Goal: Transaction & Acquisition: Purchase product/service

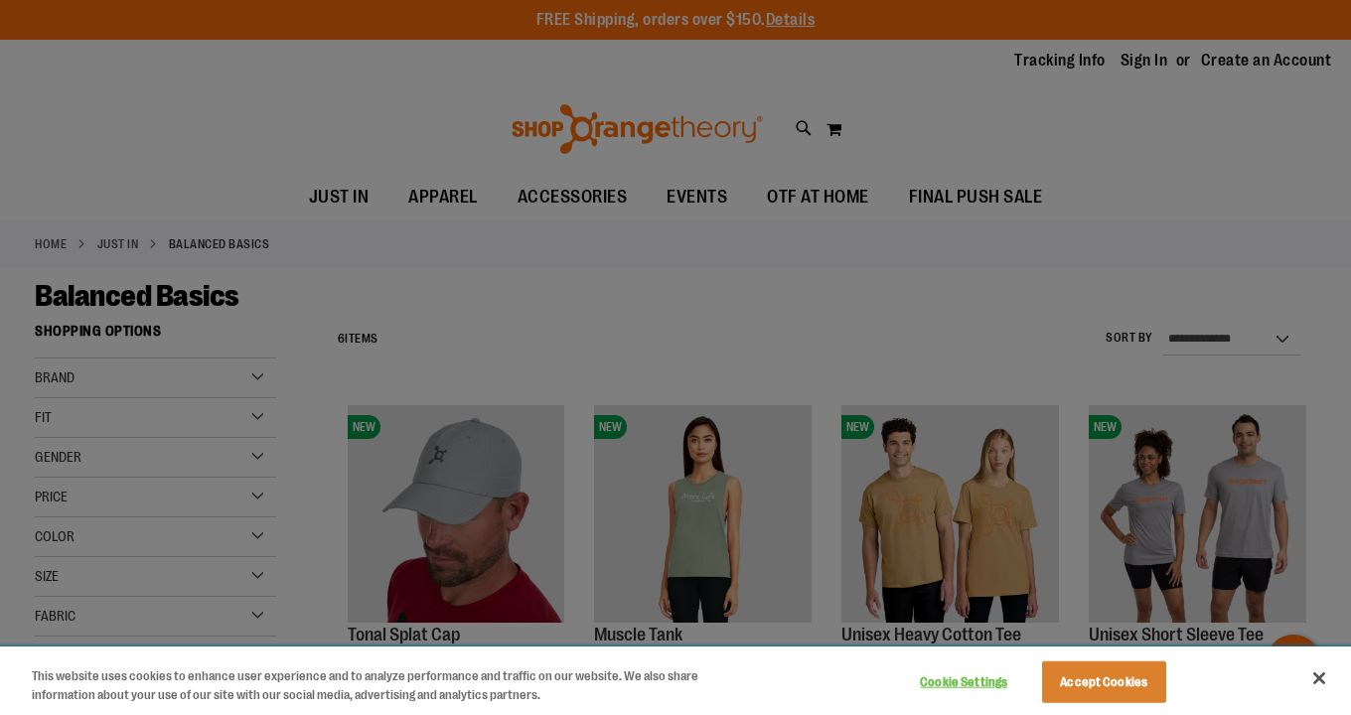
click at [1120, 682] on button "Accept Cookies" at bounding box center [1104, 683] width 124 height 42
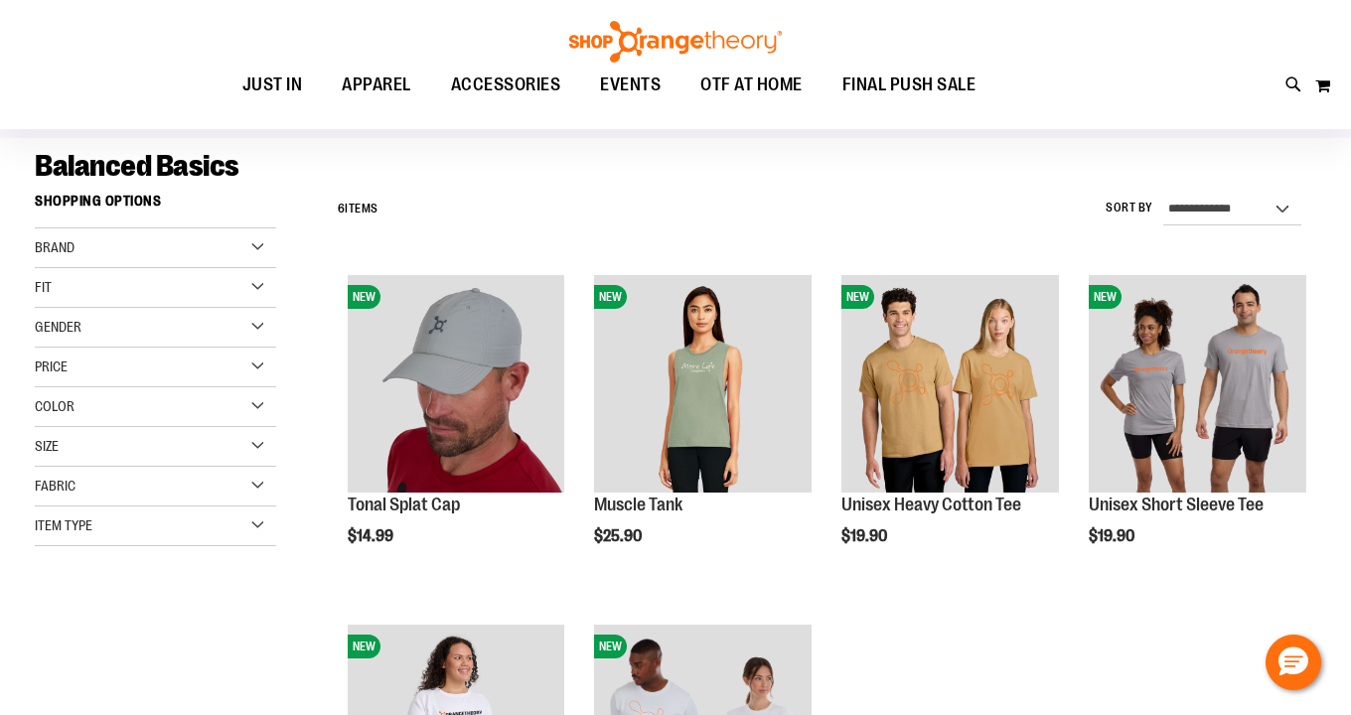
scroll to position [145, 0]
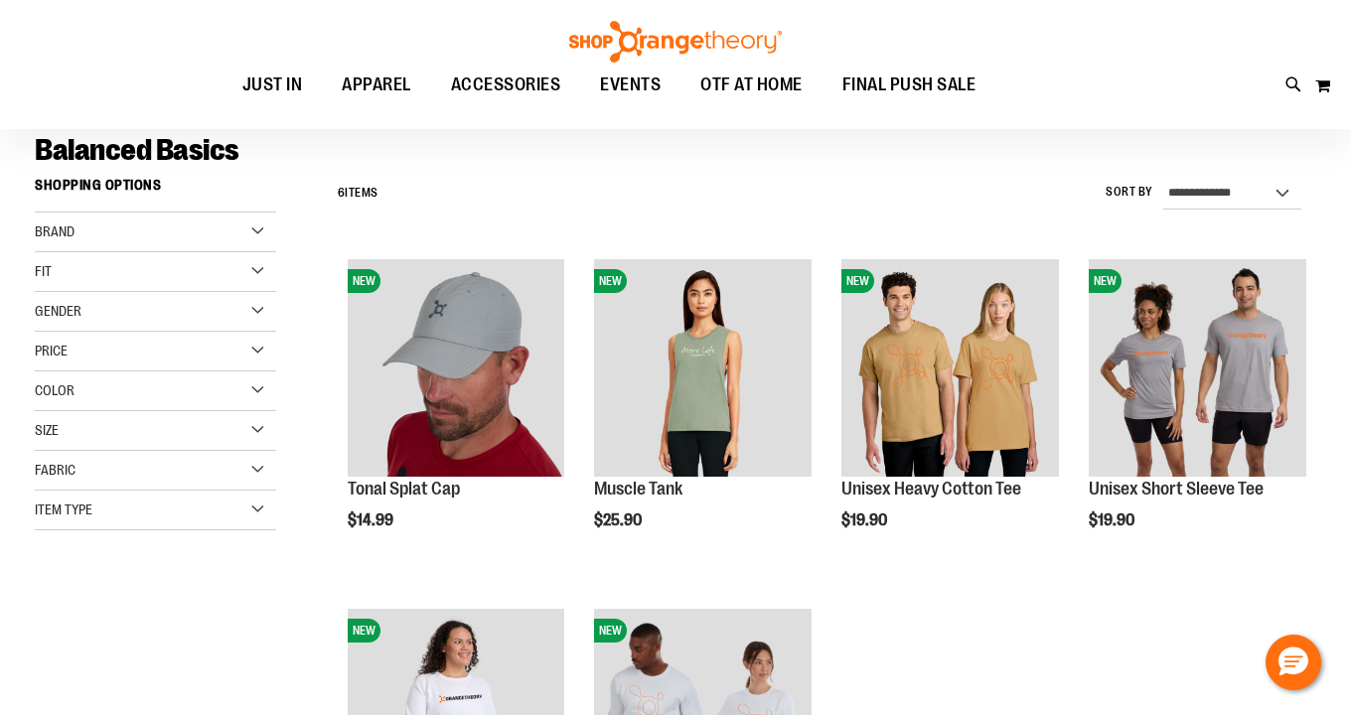
click at [256, 515] on div "Item Type" at bounding box center [155, 511] width 241 height 40
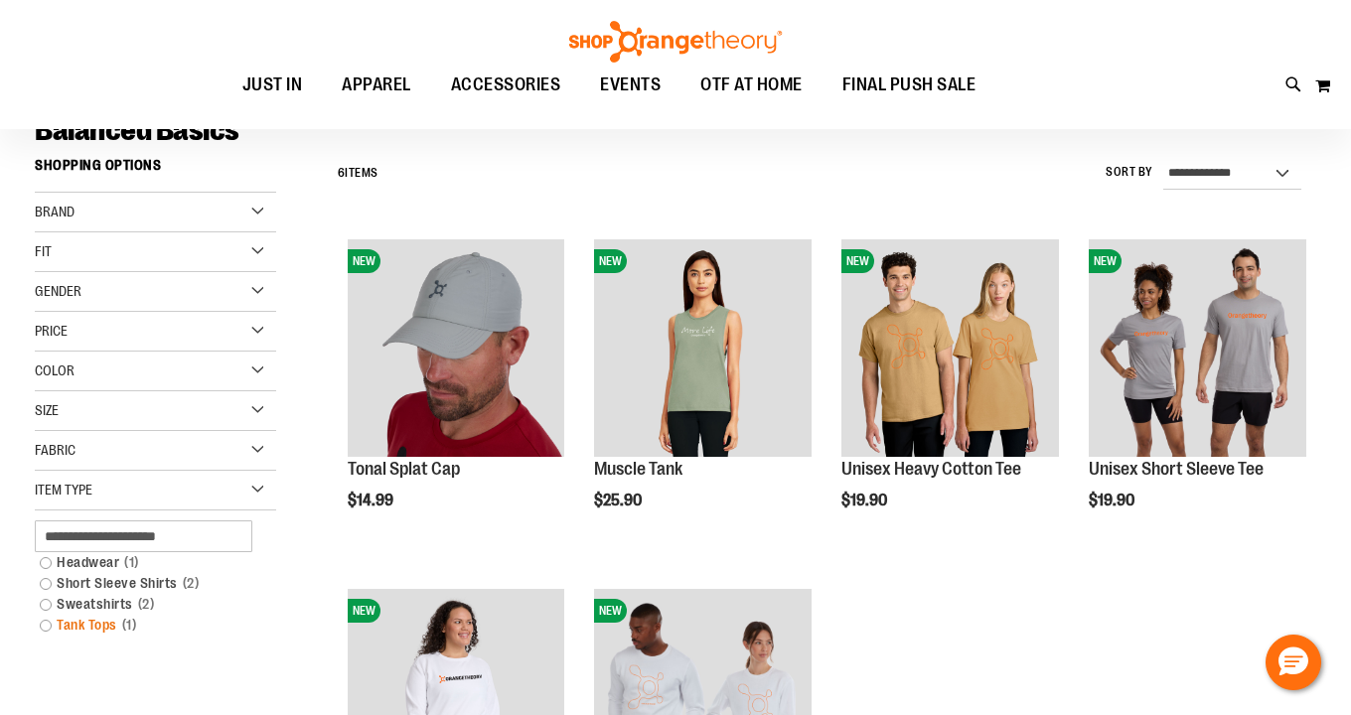
scroll to position [178, 0]
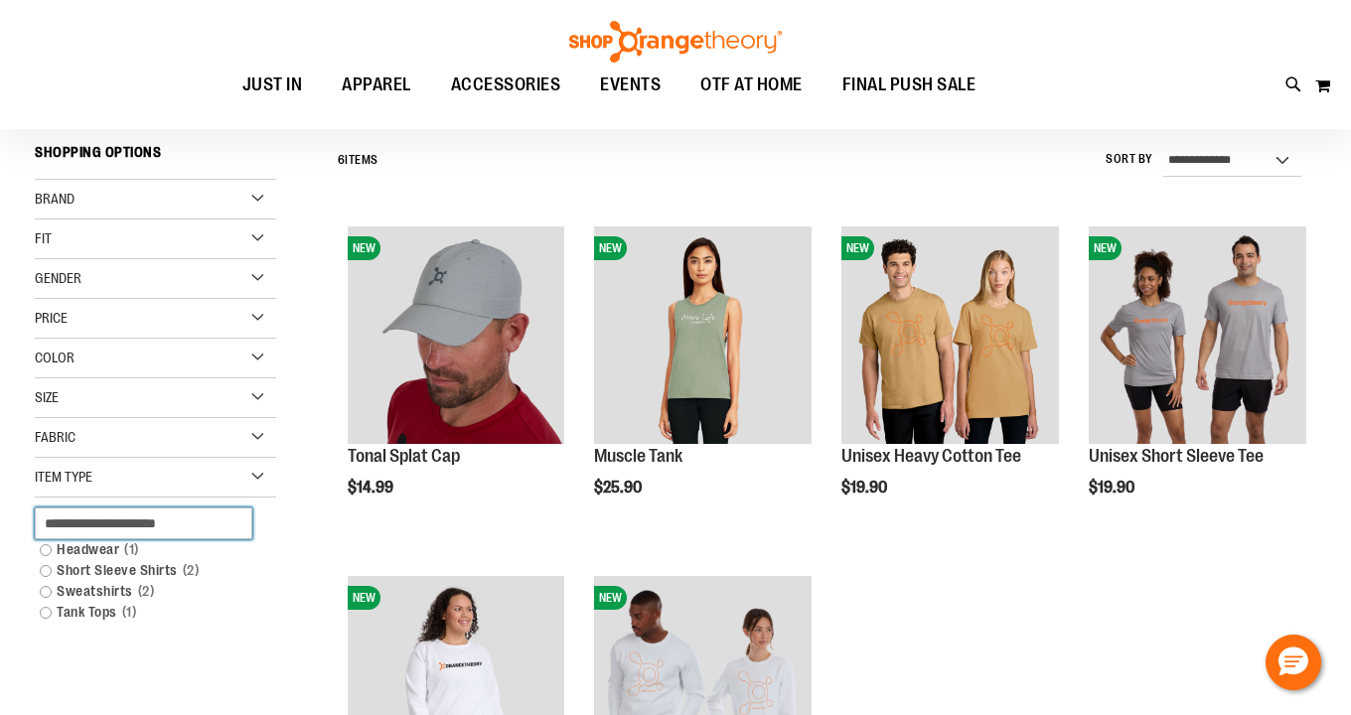
click at [149, 525] on input "text" at bounding box center [144, 524] width 218 height 32
type input "*******"
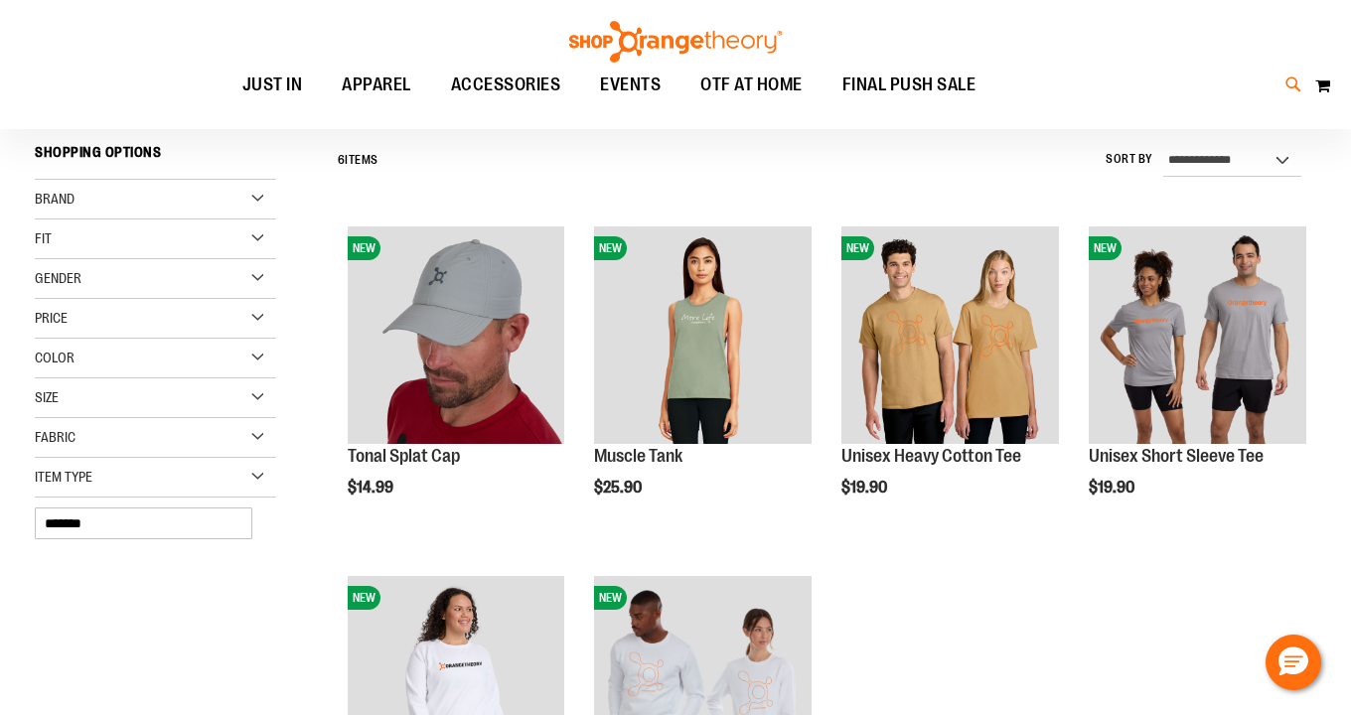
click at [1287, 93] on icon at bounding box center [1293, 85] width 17 height 23
type input "*******"
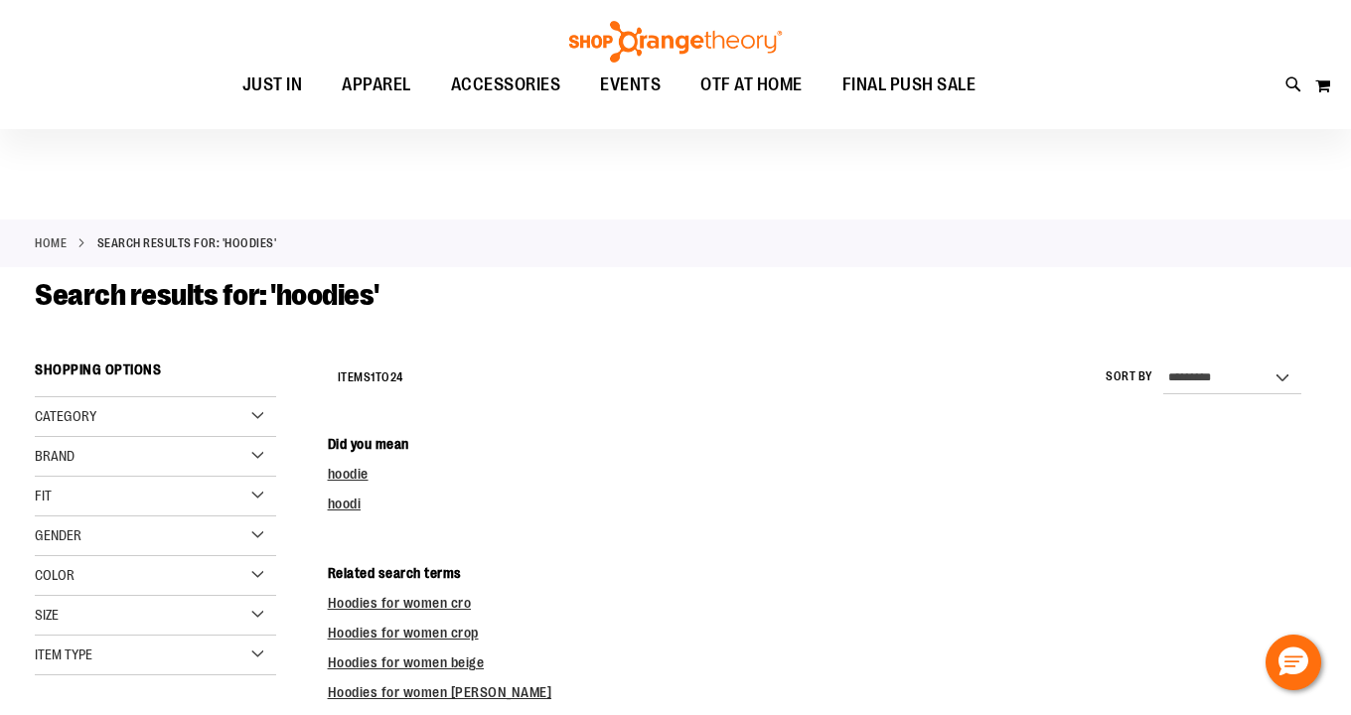
scroll to position [89, 0]
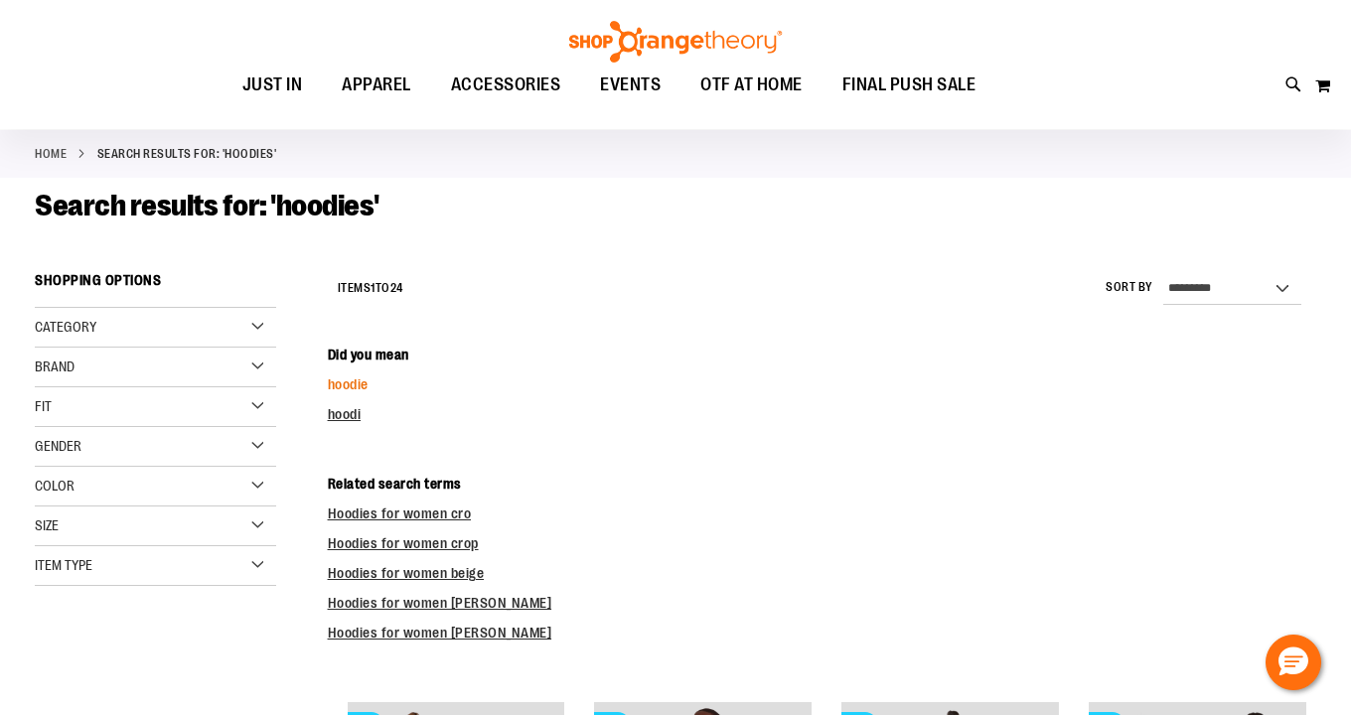
click at [354, 383] on link "hoodie" at bounding box center [348, 384] width 41 height 16
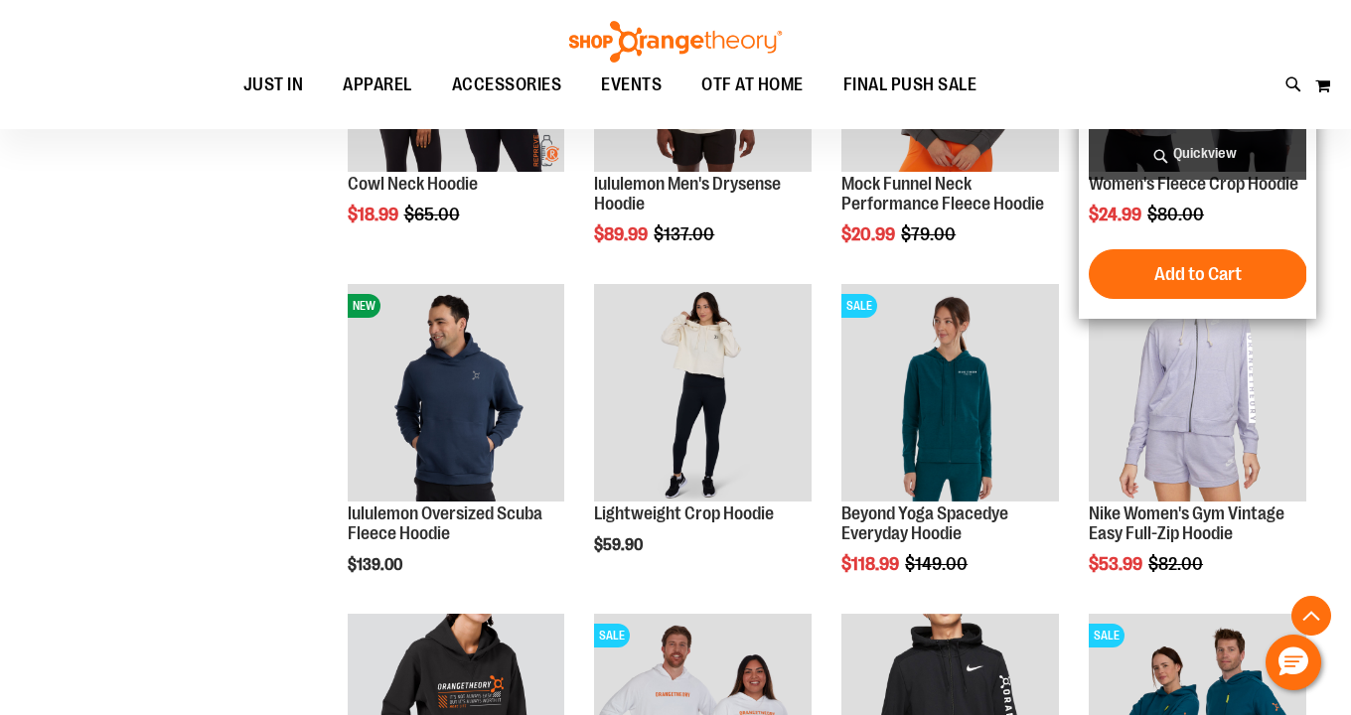
scroll to position [847, 0]
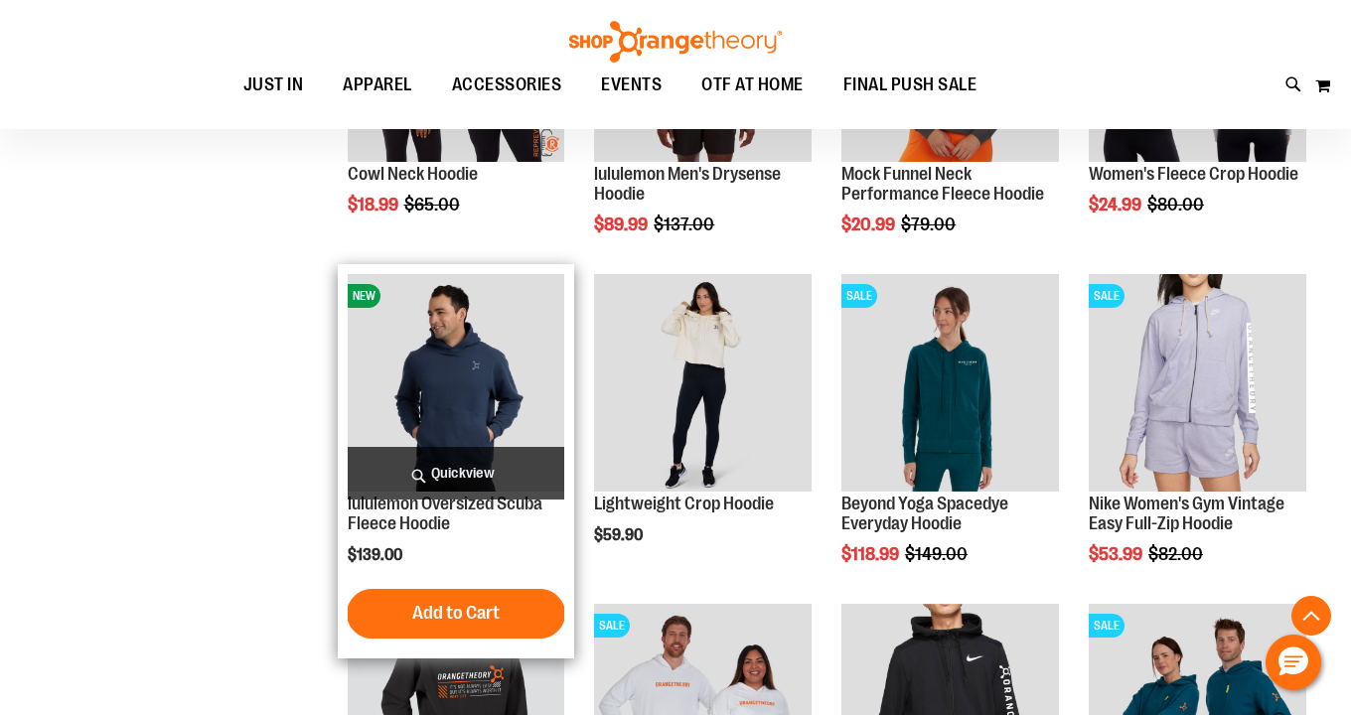
click at [460, 370] on img "product" at bounding box center [457, 383] width 218 height 218
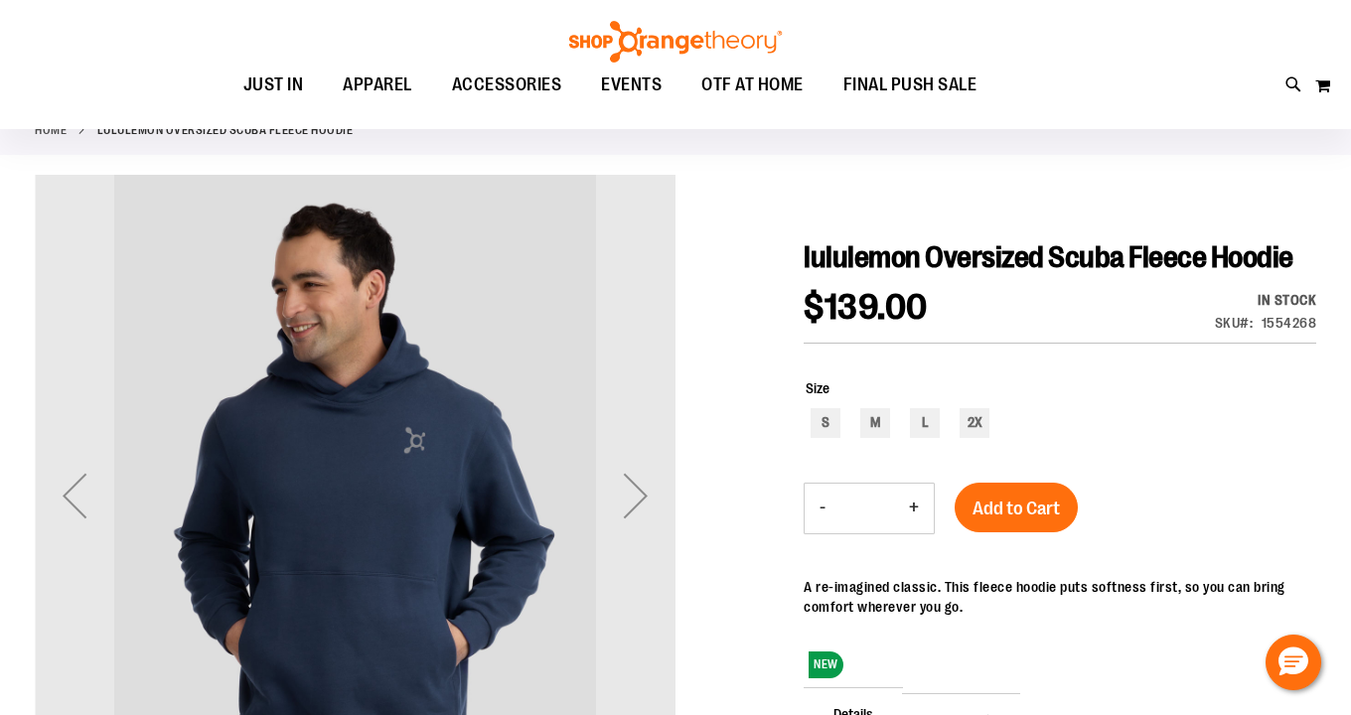
scroll to position [114, 0]
click at [645, 500] on div "Next" at bounding box center [635, 494] width 79 height 79
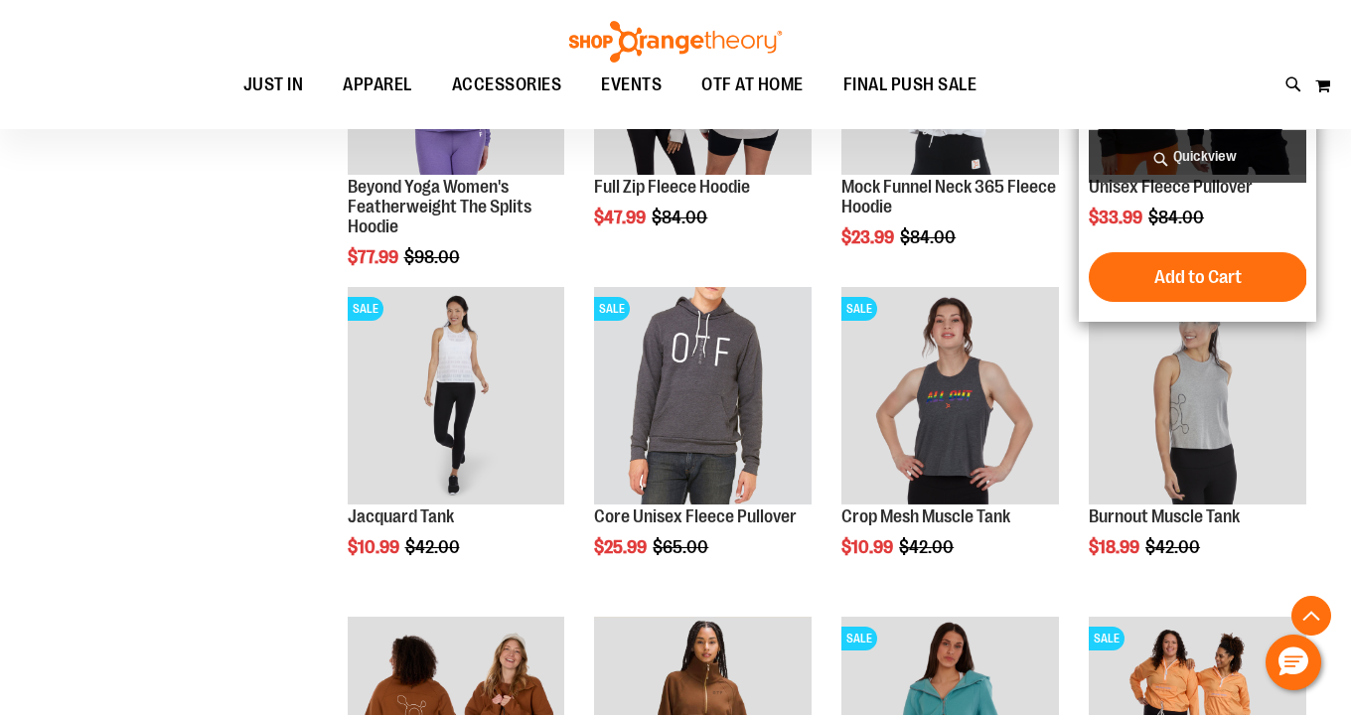
scroll to position [1627, 0]
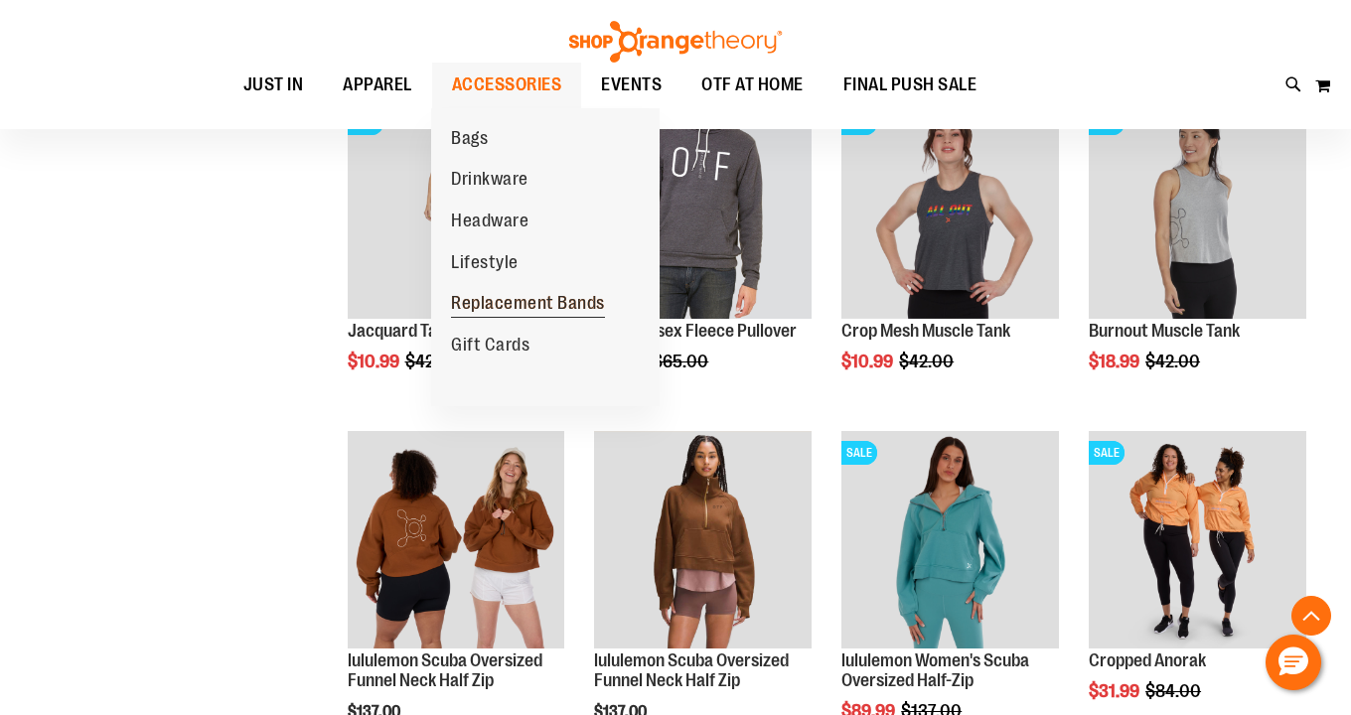
scroll to position [1806, 0]
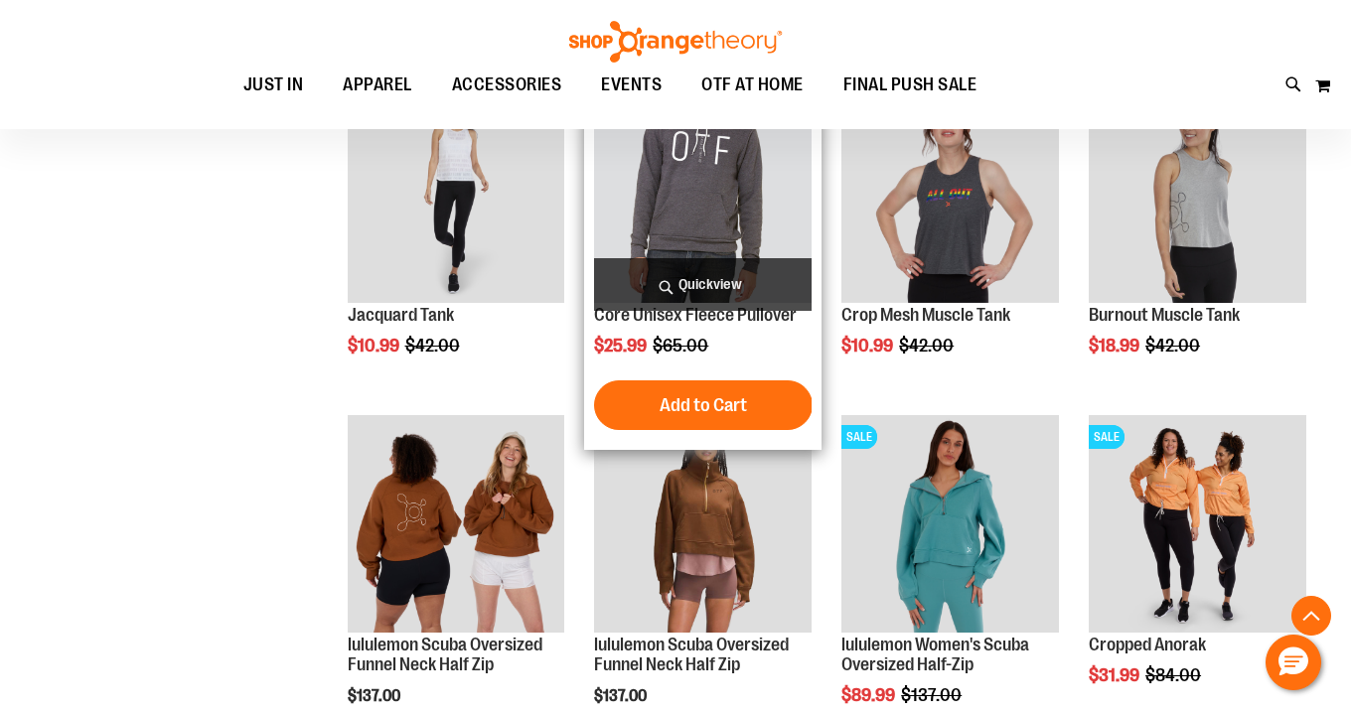
click at [717, 210] on img "product" at bounding box center [703, 194] width 218 height 218
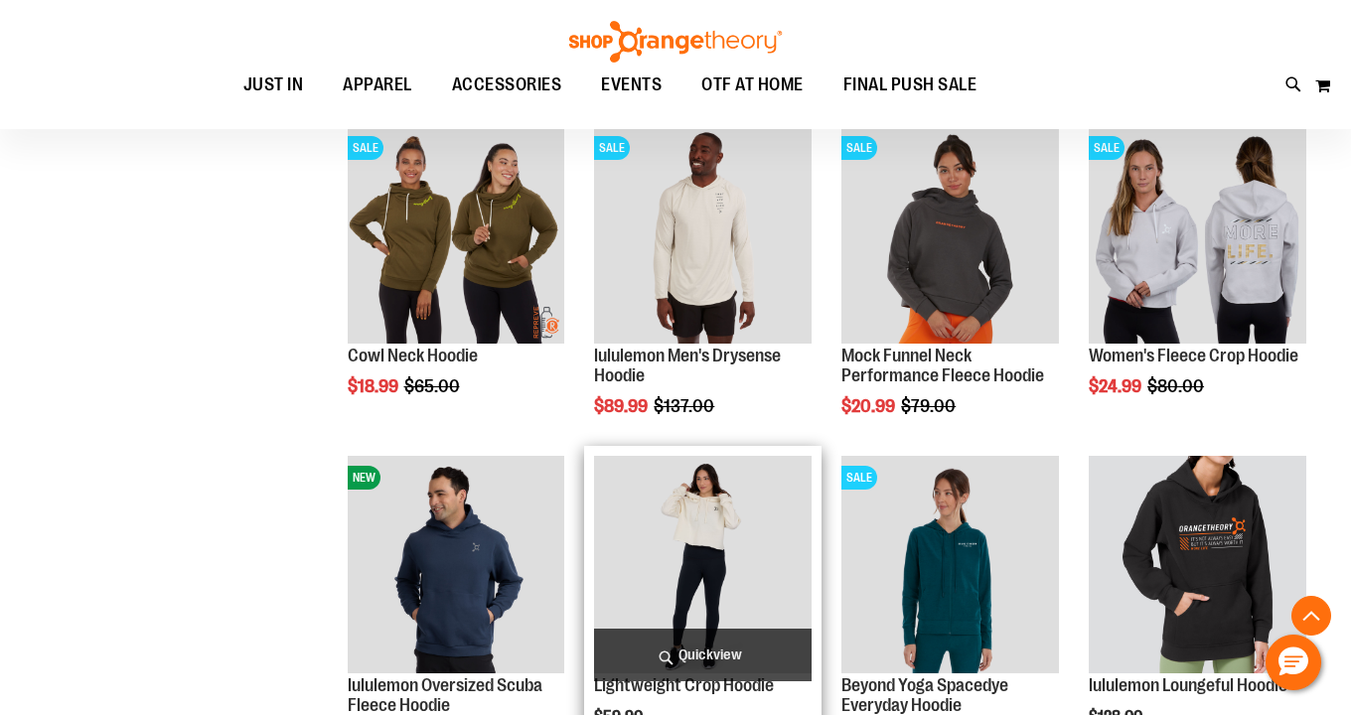
scroll to position [493, 0]
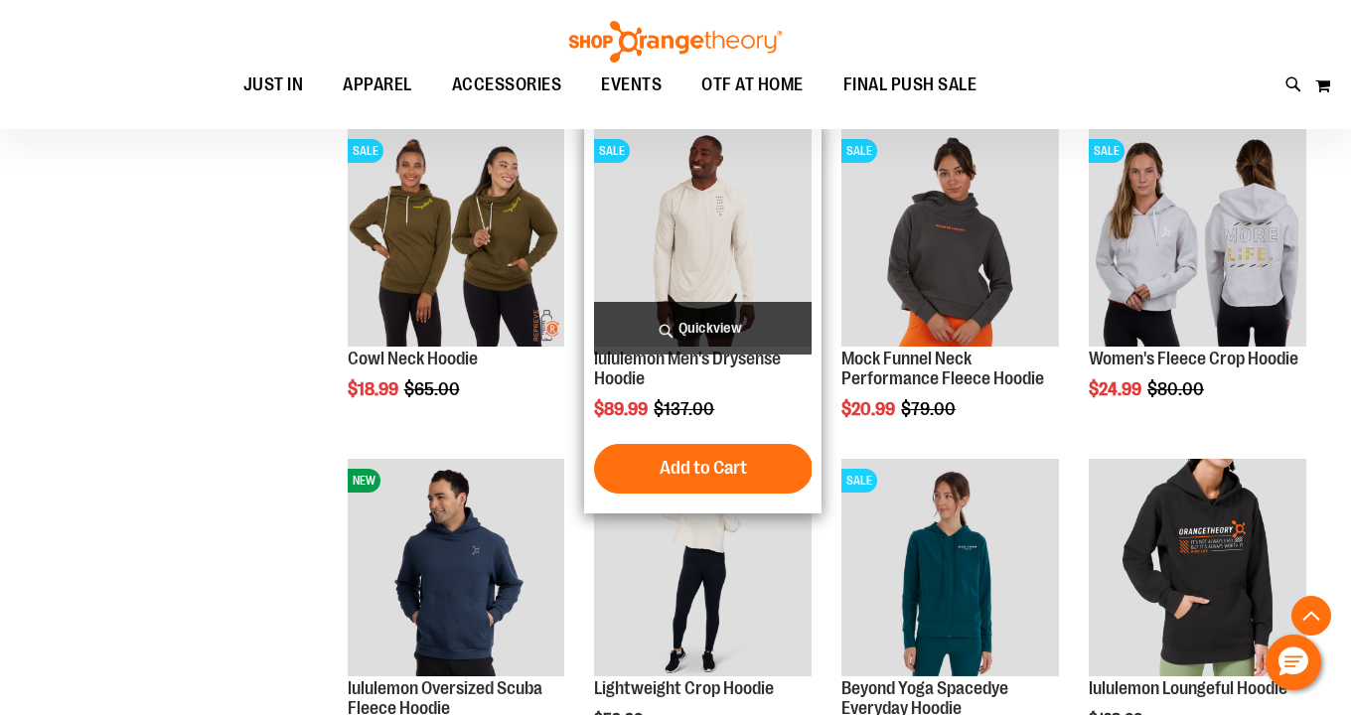
click at [718, 232] on img "product" at bounding box center [703, 238] width 218 height 218
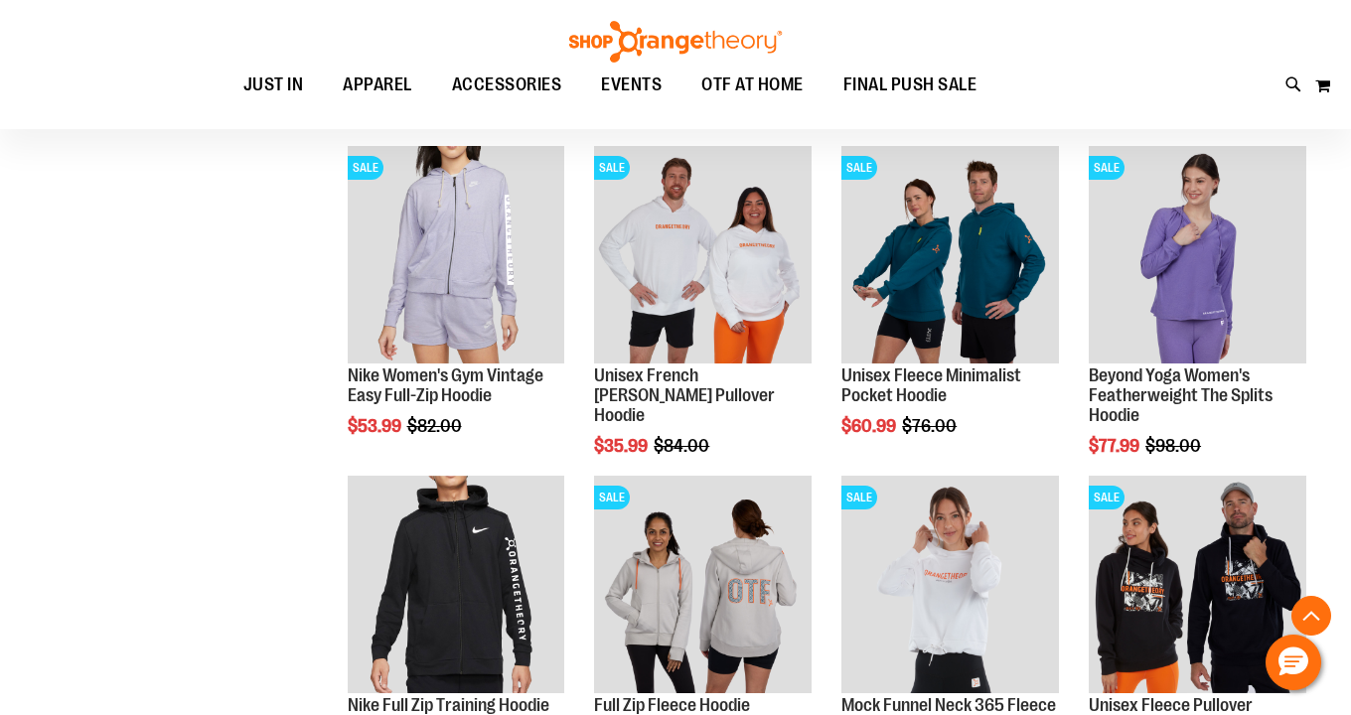
scroll to position [1094, 0]
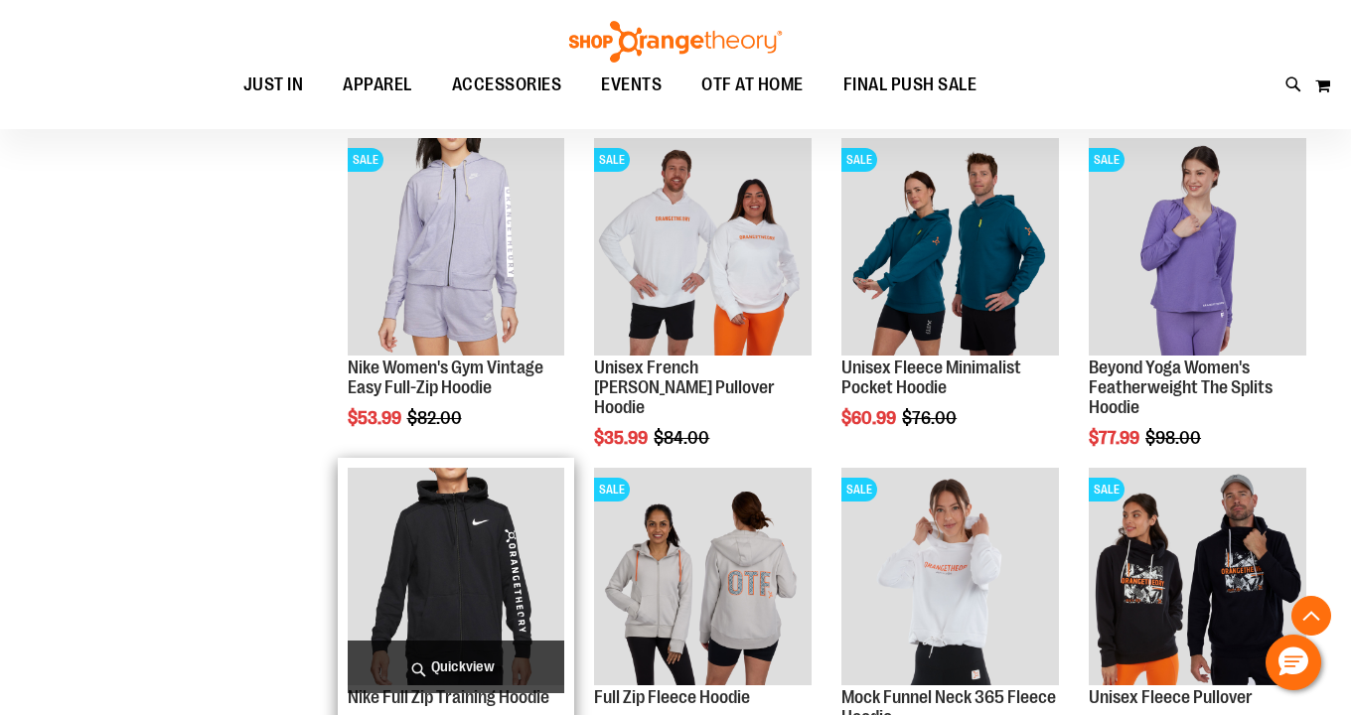
click at [439, 584] on img "product" at bounding box center [457, 577] width 218 height 218
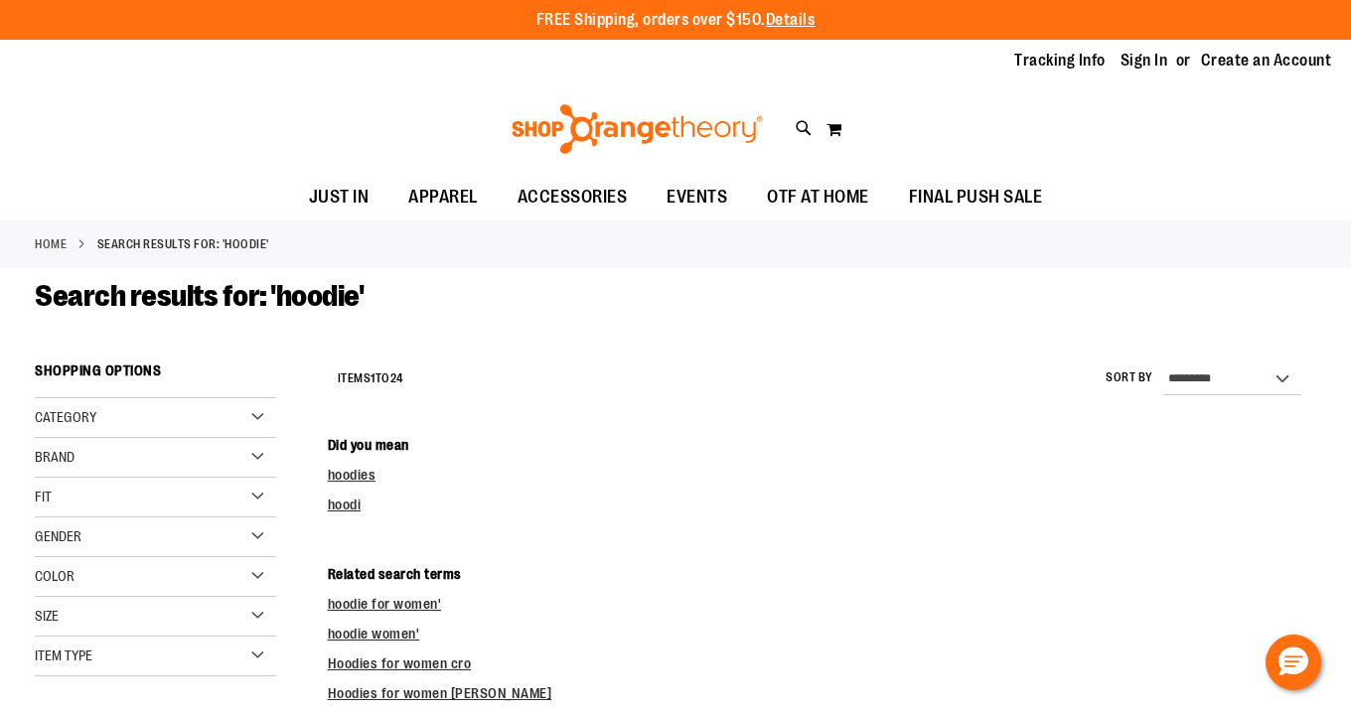
click at [261, 654] on div "Item Type" at bounding box center [155, 657] width 241 height 40
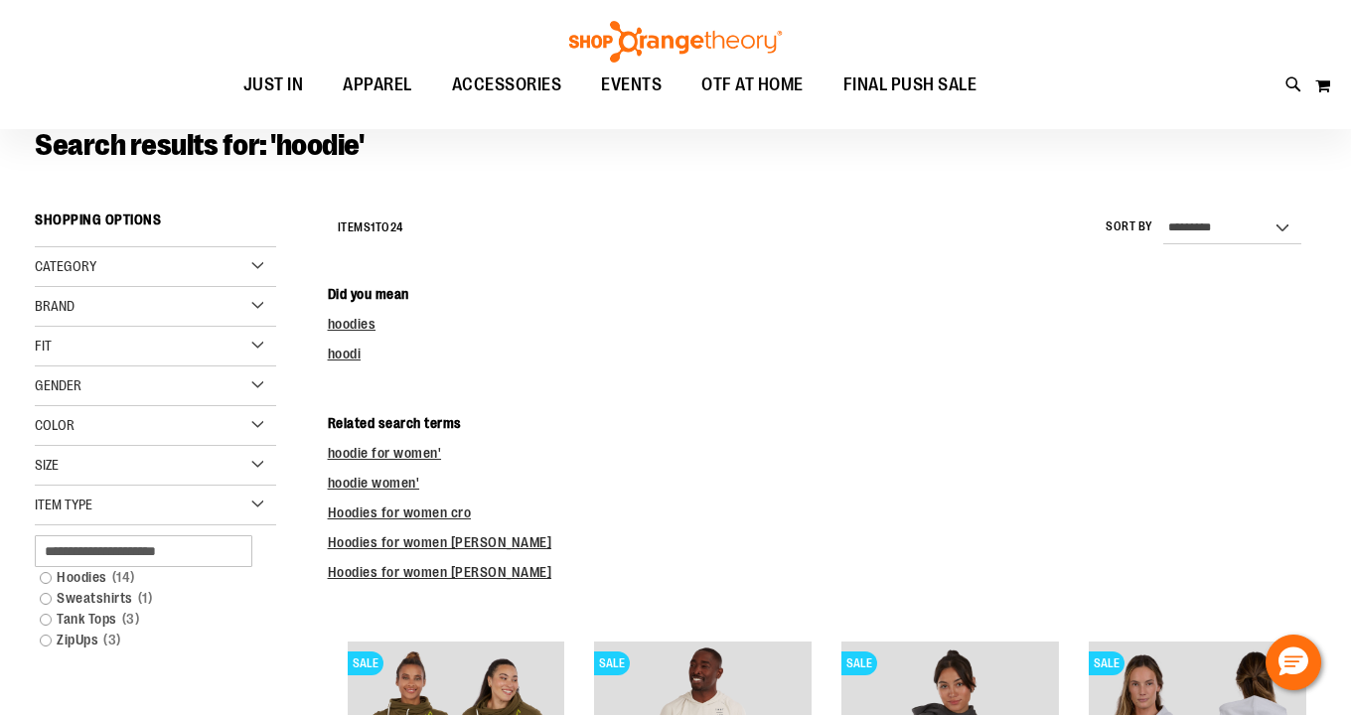
scroll to position [153, 0]
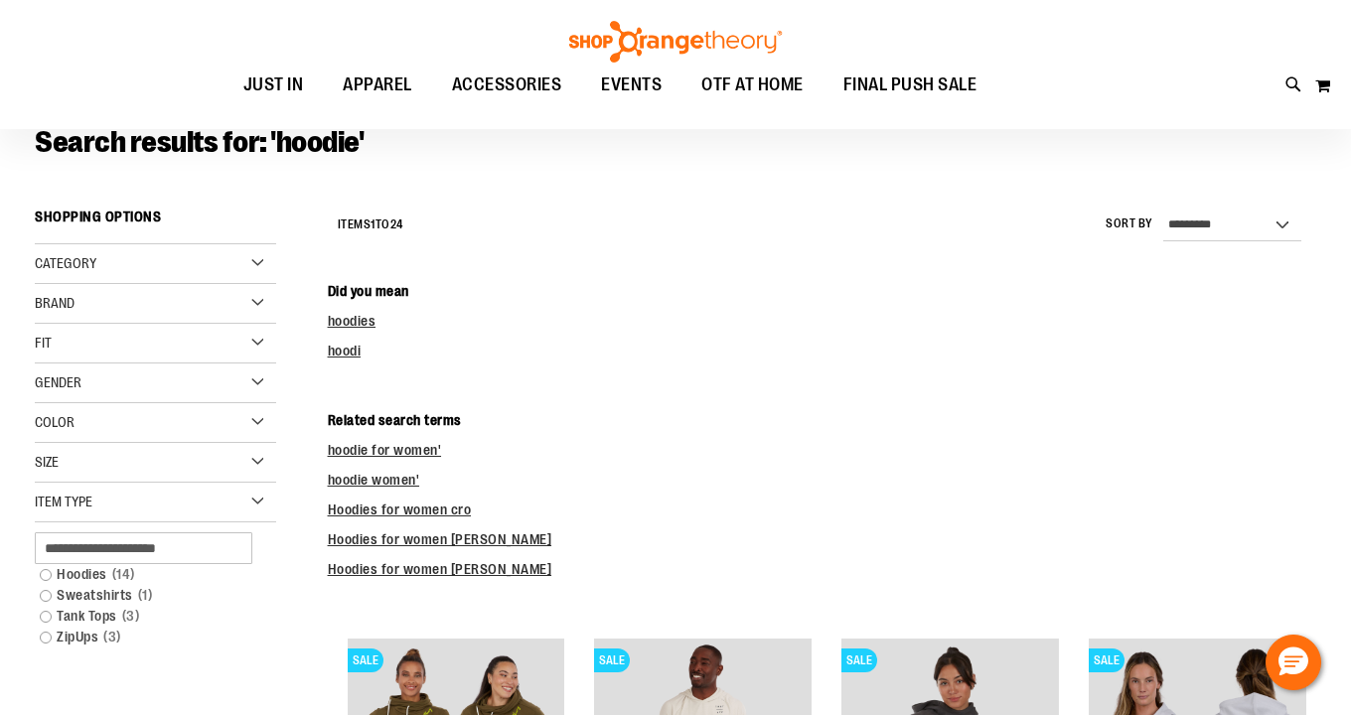
click at [249, 266] on div "Category" at bounding box center [155, 264] width 241 height 40
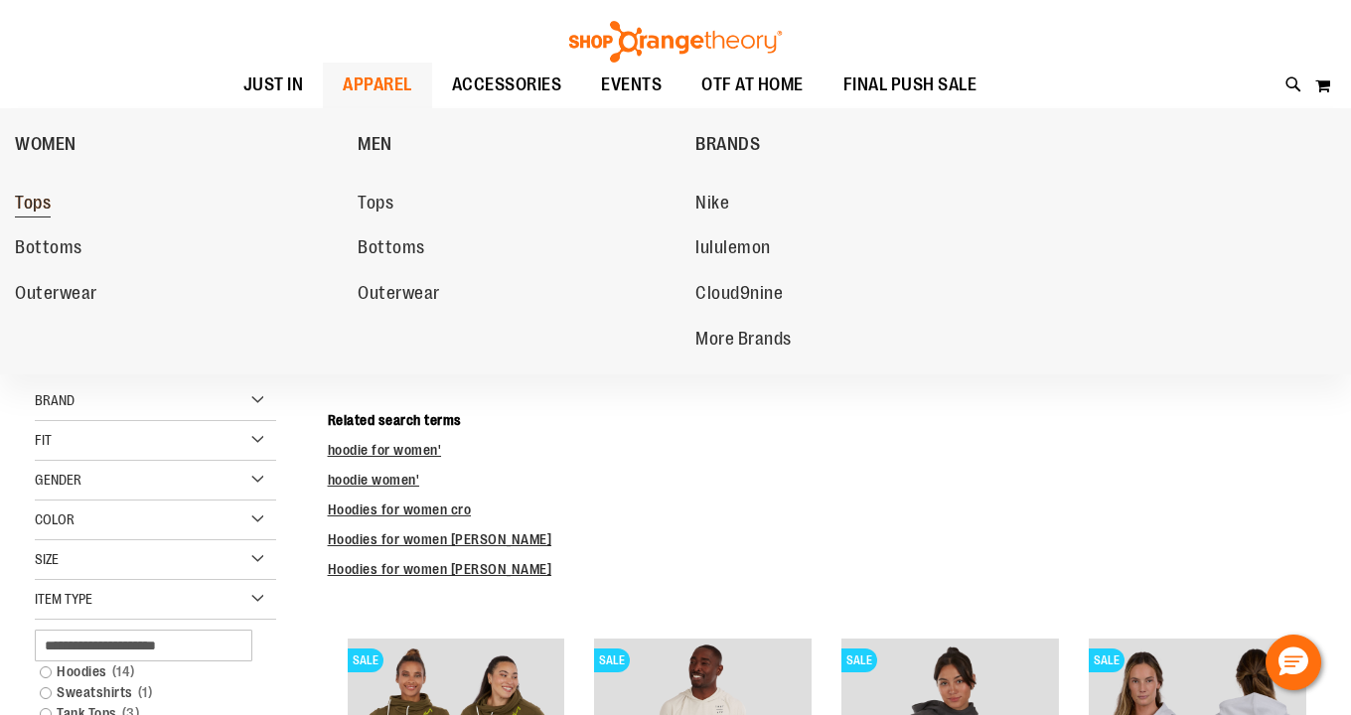
click at [36, 208] on span "Tops" at bounding box center [33, 205] width 36 height 25
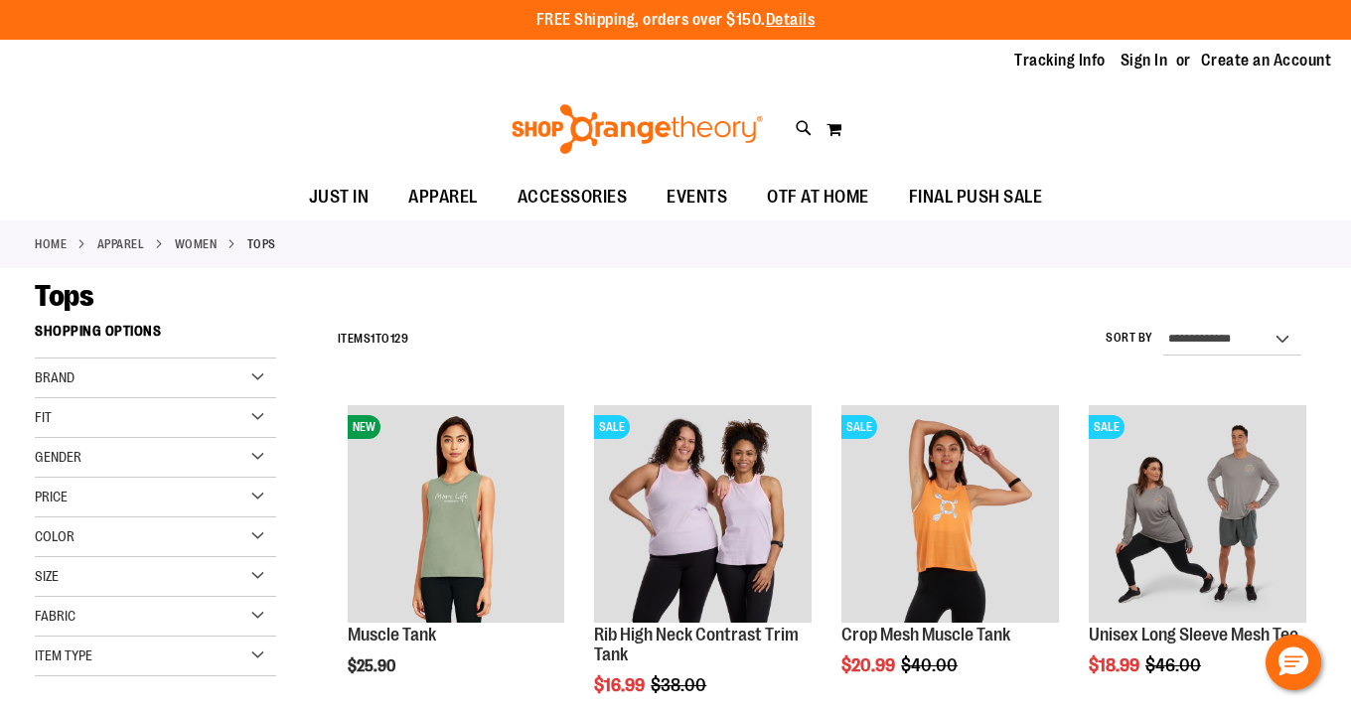
click at [248, 575] on div "Size" at bounding box center [155, 577] width 241 height 40
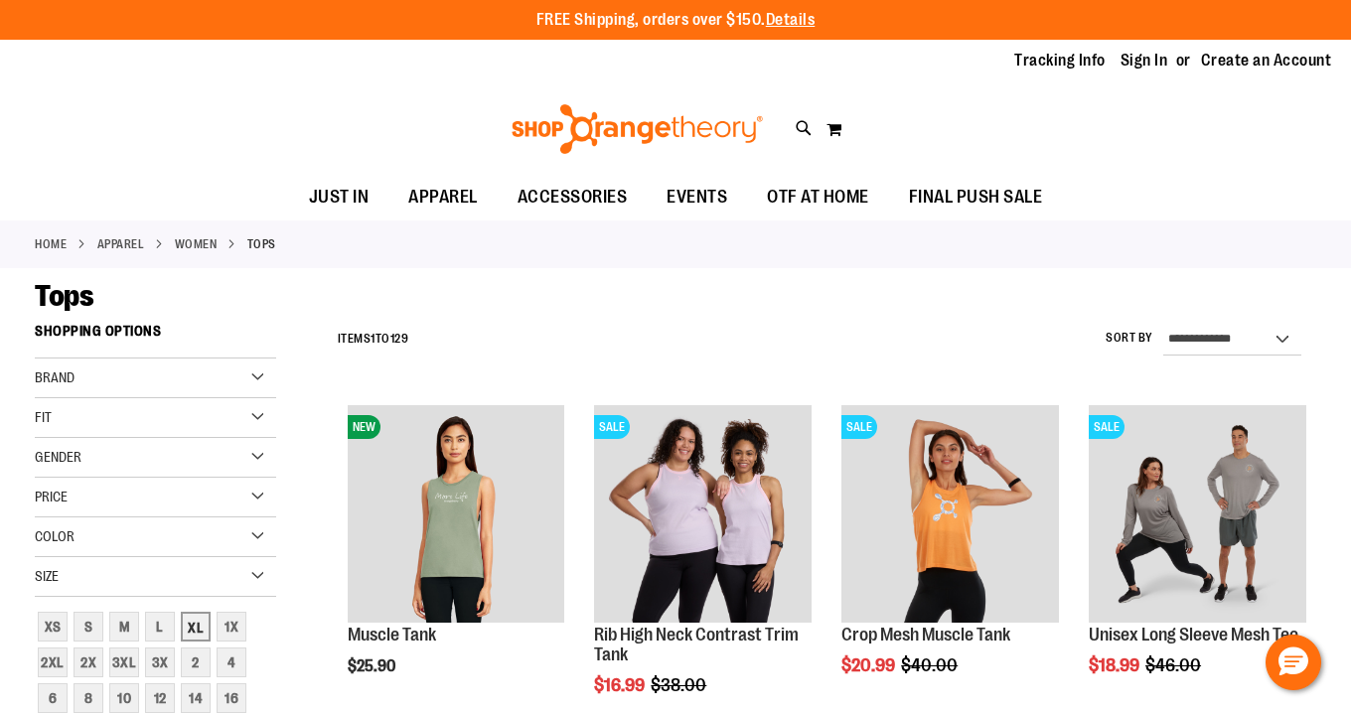
click at [201, 621] on div "XL" at bounding box center [196, 627] width 30 height 30
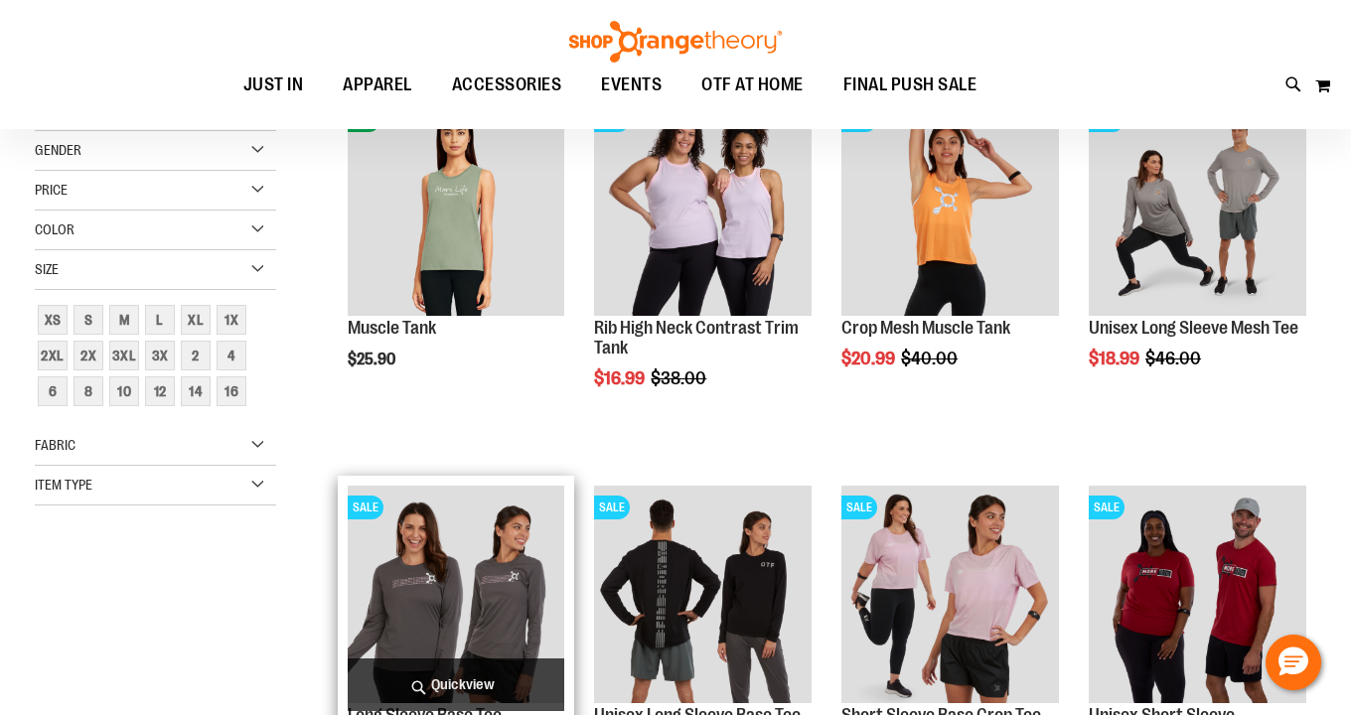
scroll to position [313, 0]
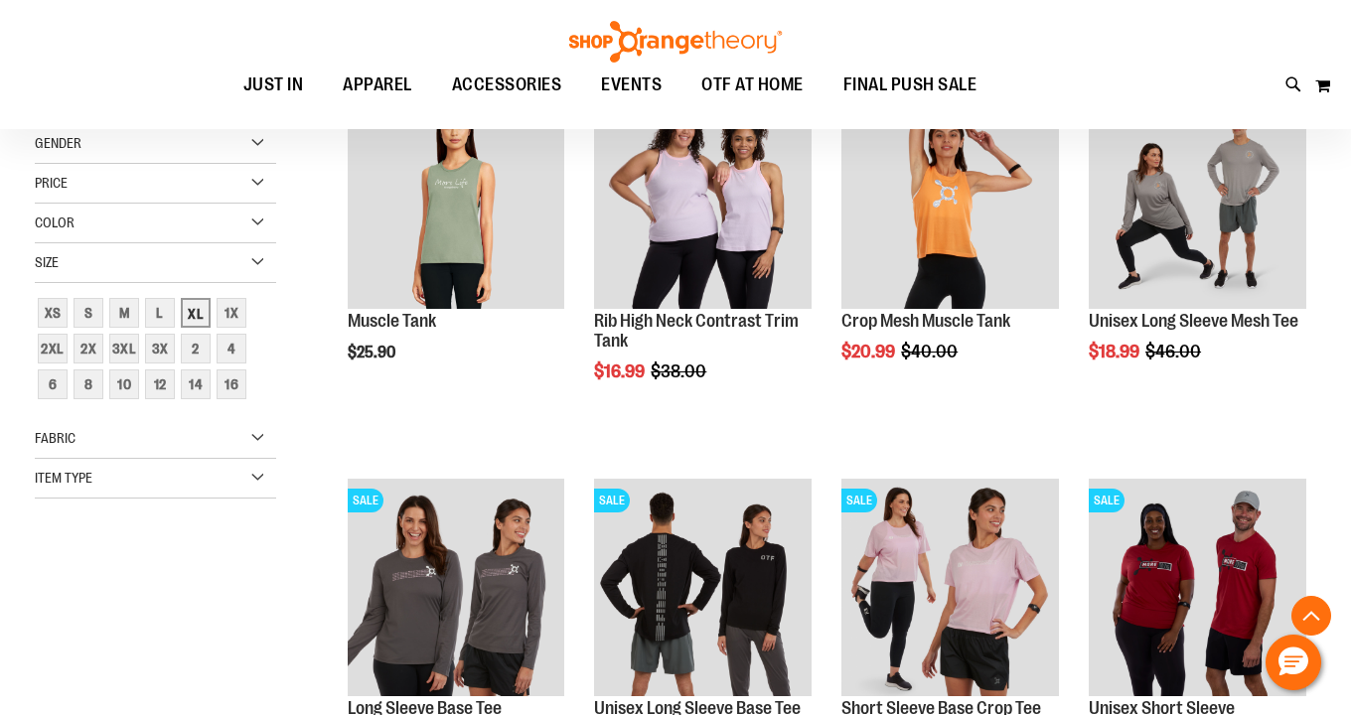
click at [192, 311] on div "XL" at bounding box center [196, 313] width 30 height 30
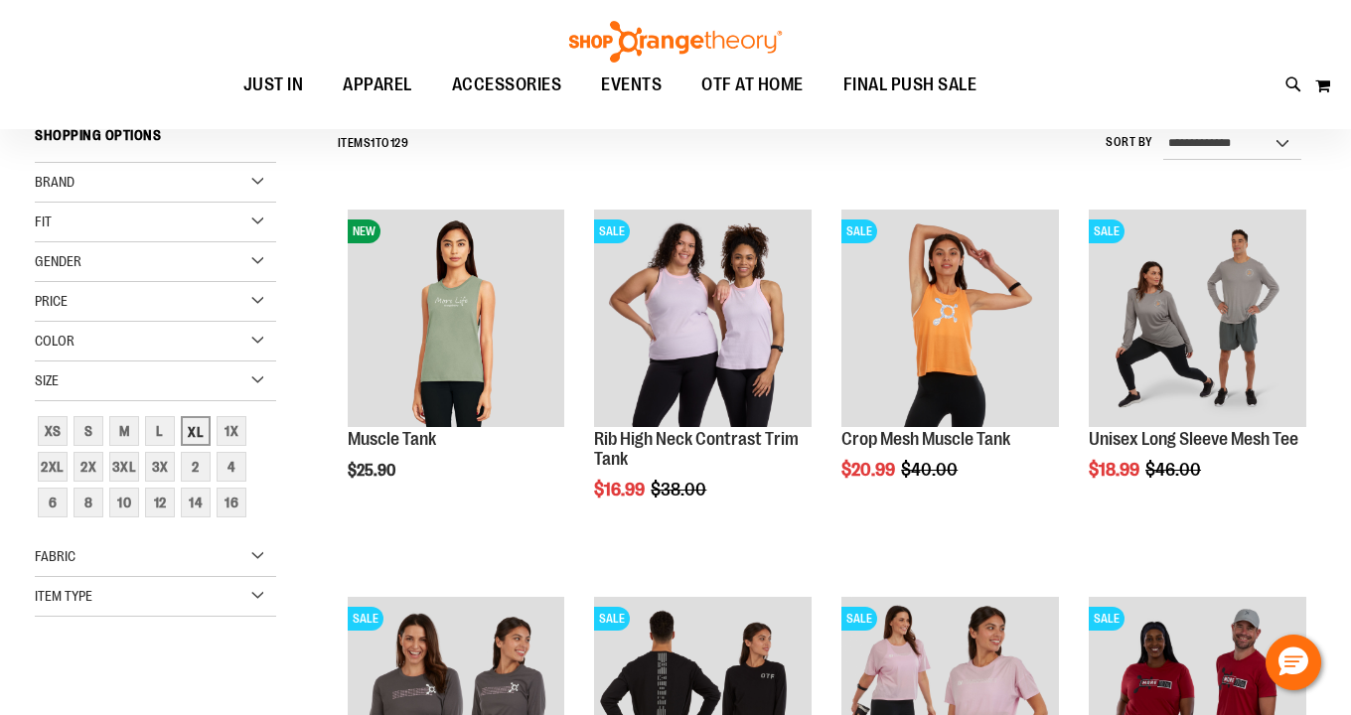
scroll to position [185, 0]
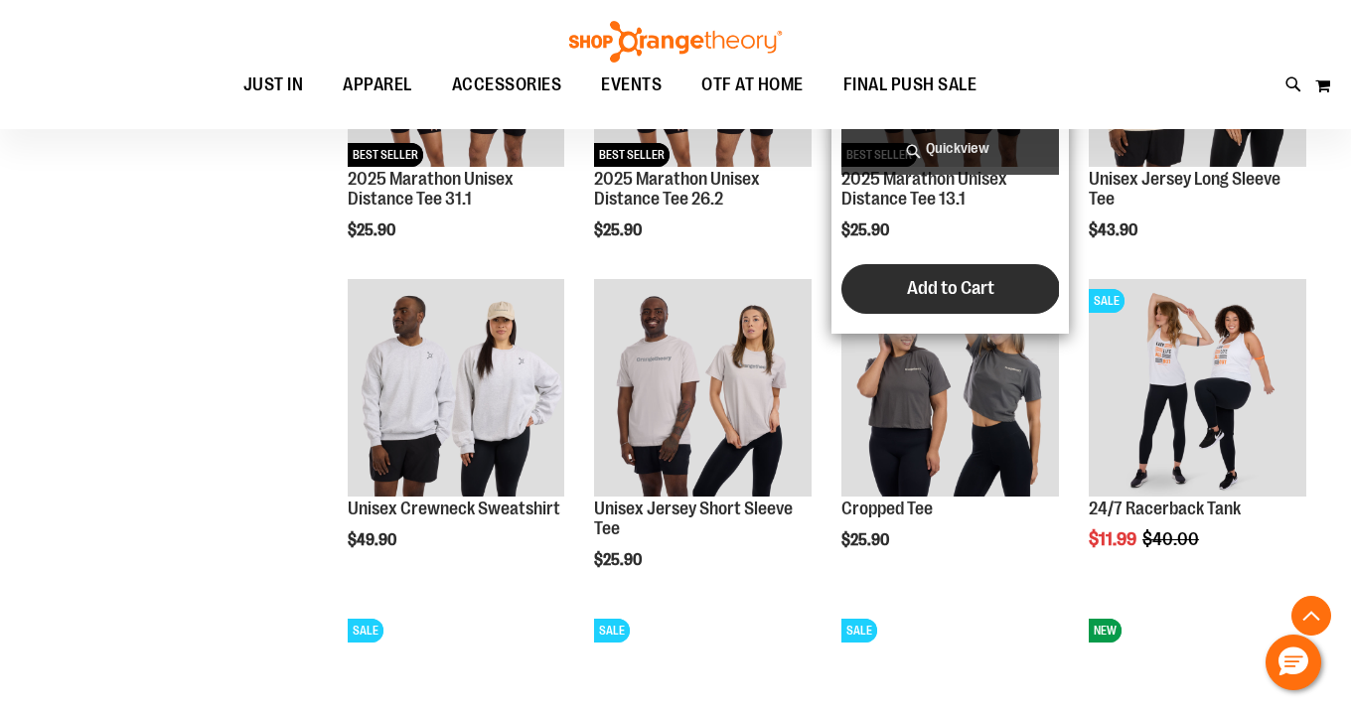
scroll to position [1457, 0]
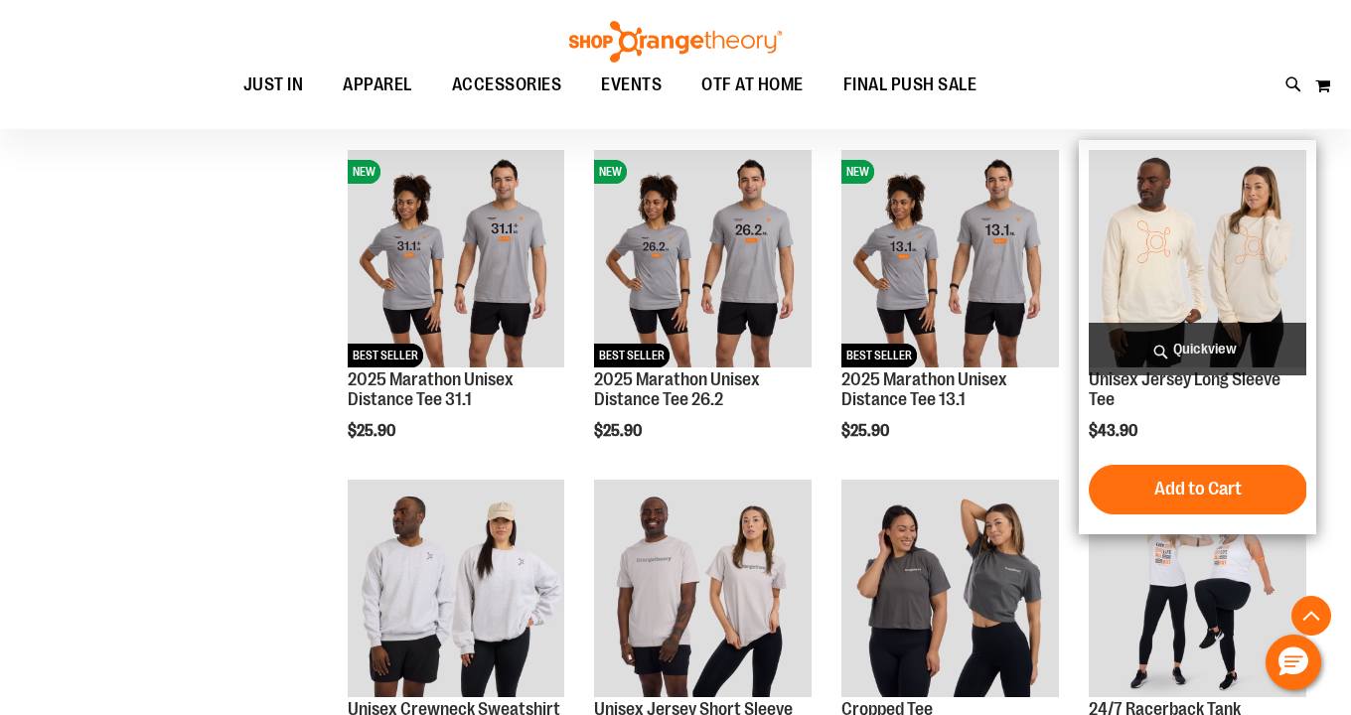
scroll to position [1242, 0]
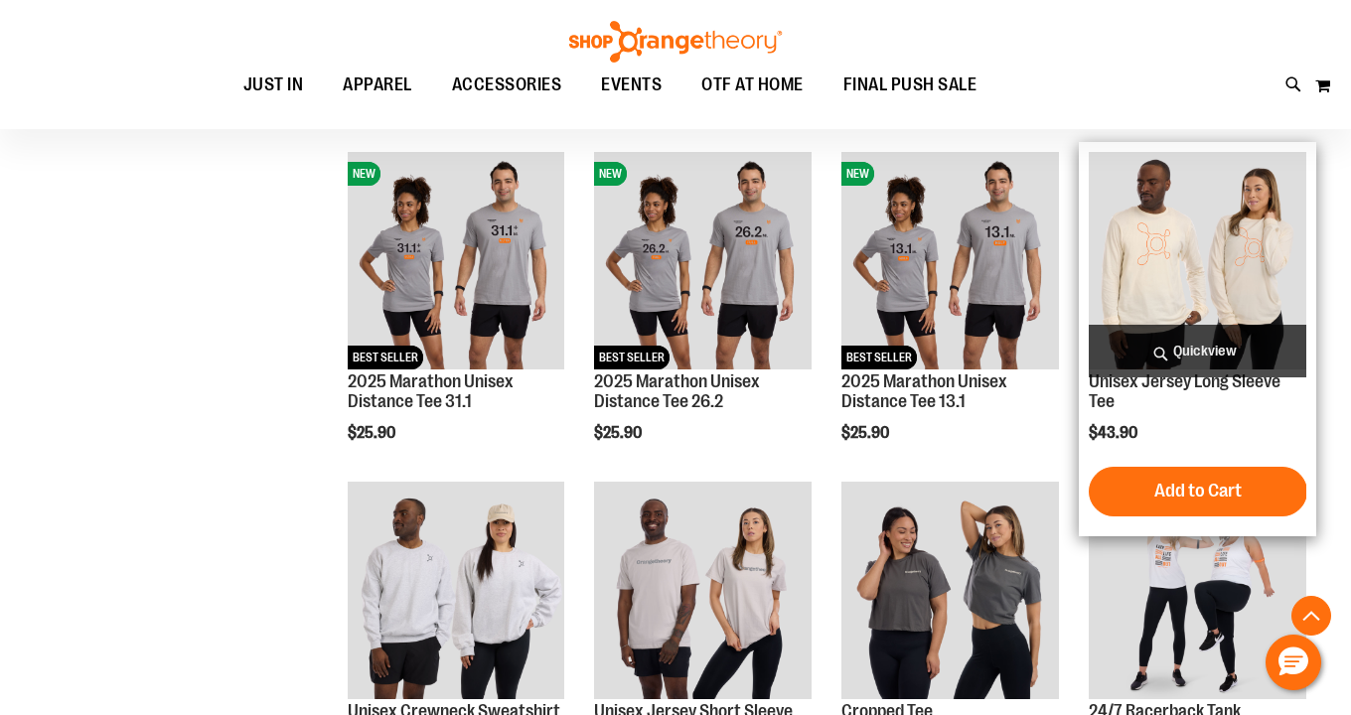
click at [1222, 298] on img "product" at bounding box center [1198, 261] width 218 height 218
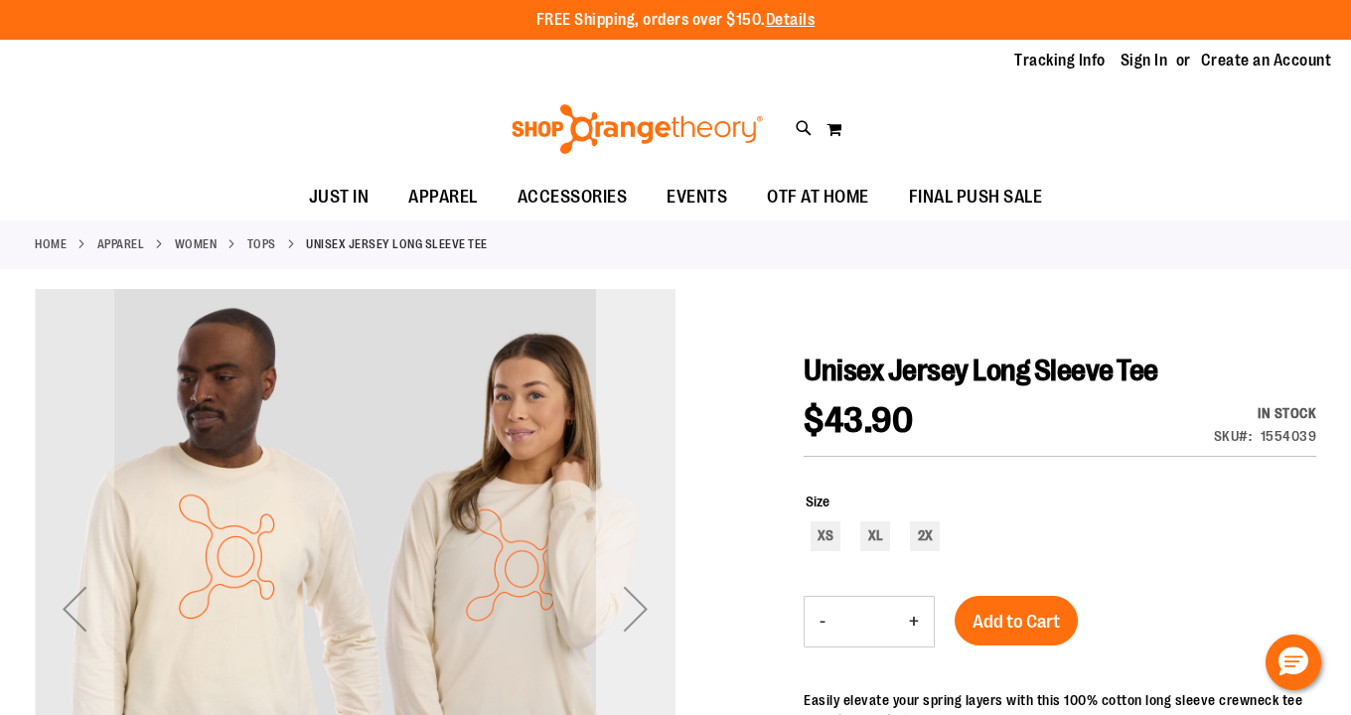
click at [645, 604] on div "Next" at bounding box center [635, 608] width 79 height 79
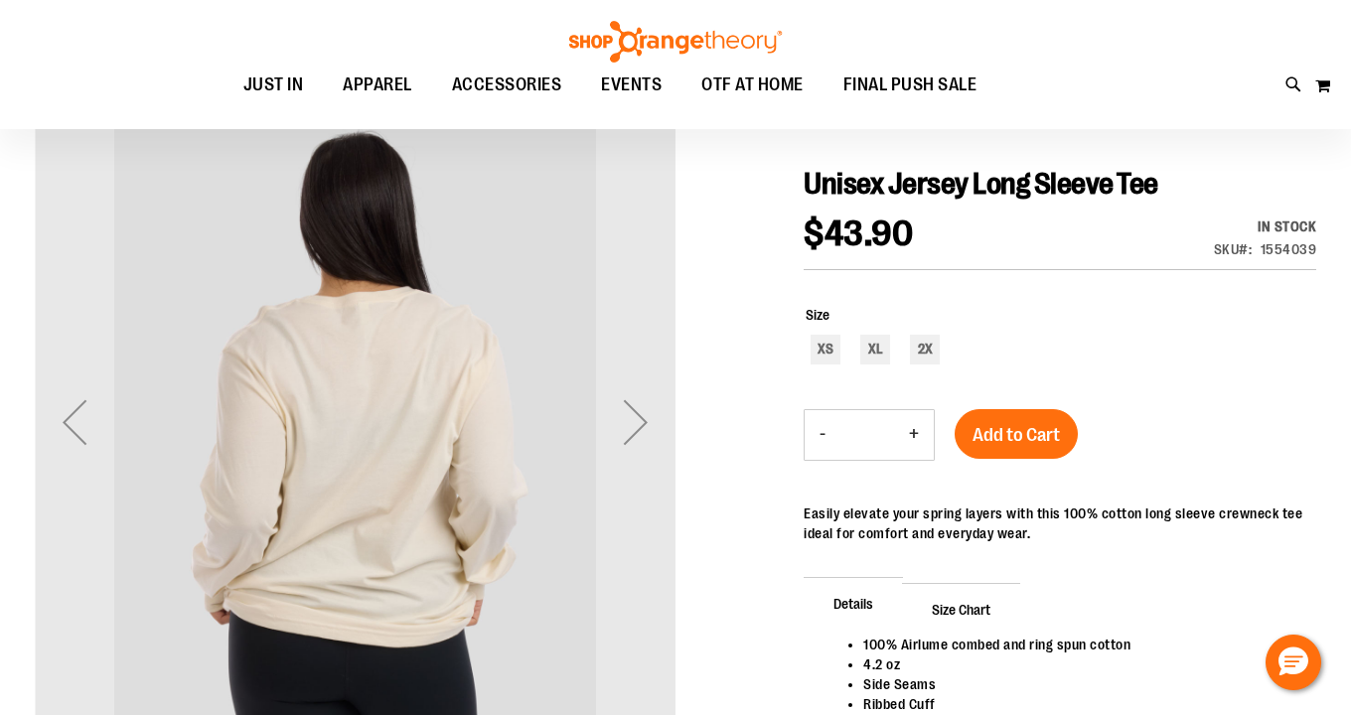
scroll to position [228, 0]
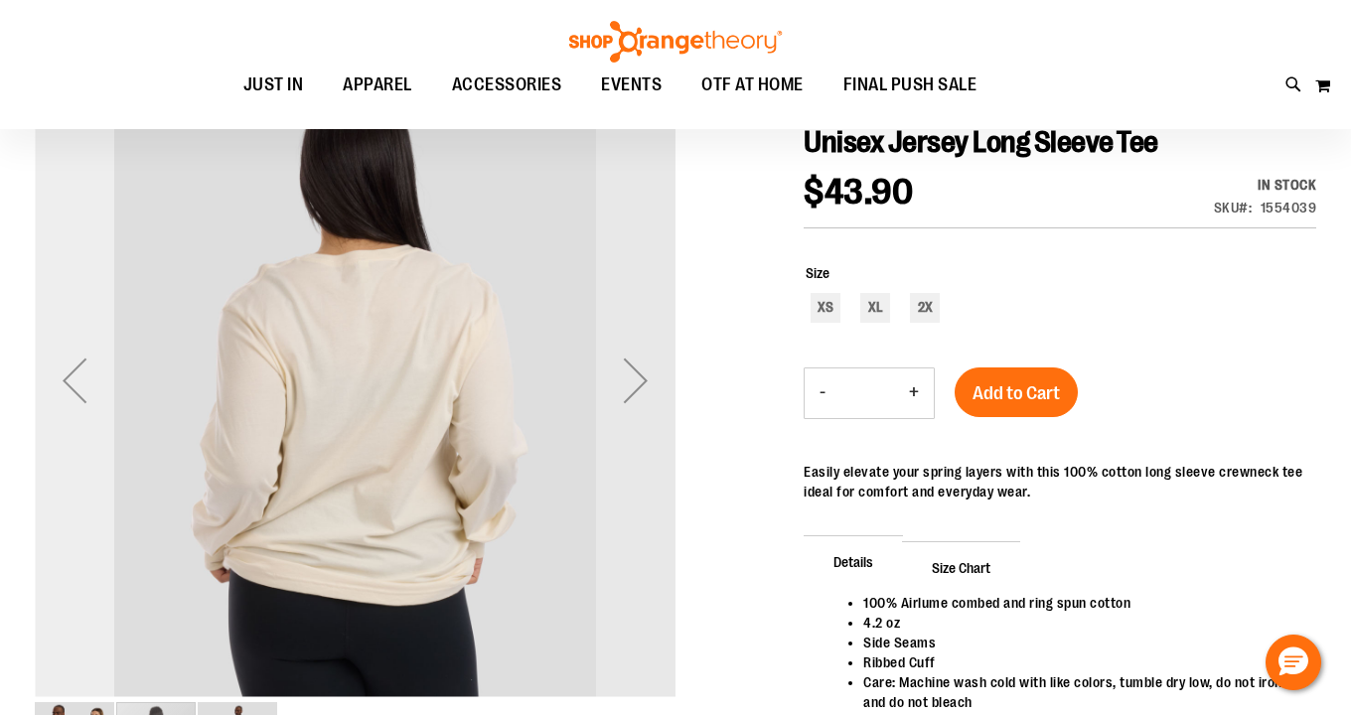
click at [70, 378] on div "Previous" at bounding box center [74, 380] width 79 height 79
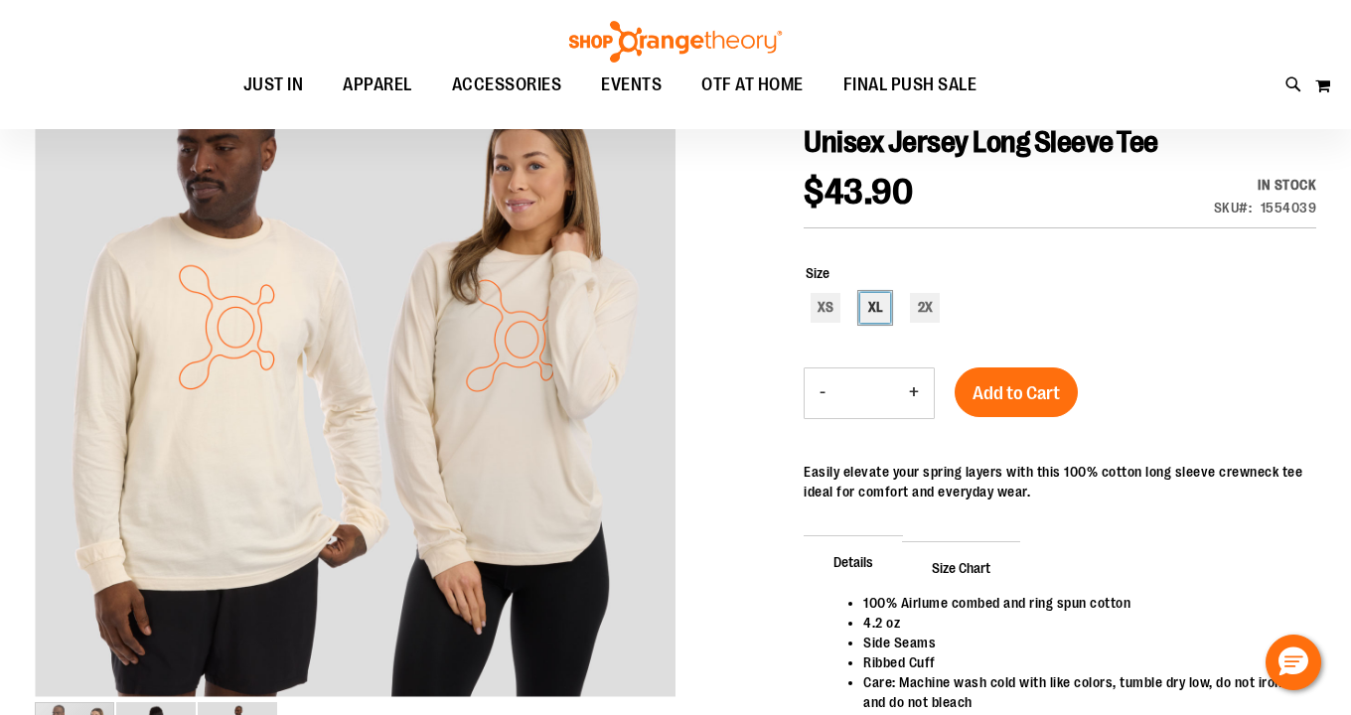
click at [874, 316] on div "XL" at bounding box center [875, 308] width 30 height 30
type input "***"
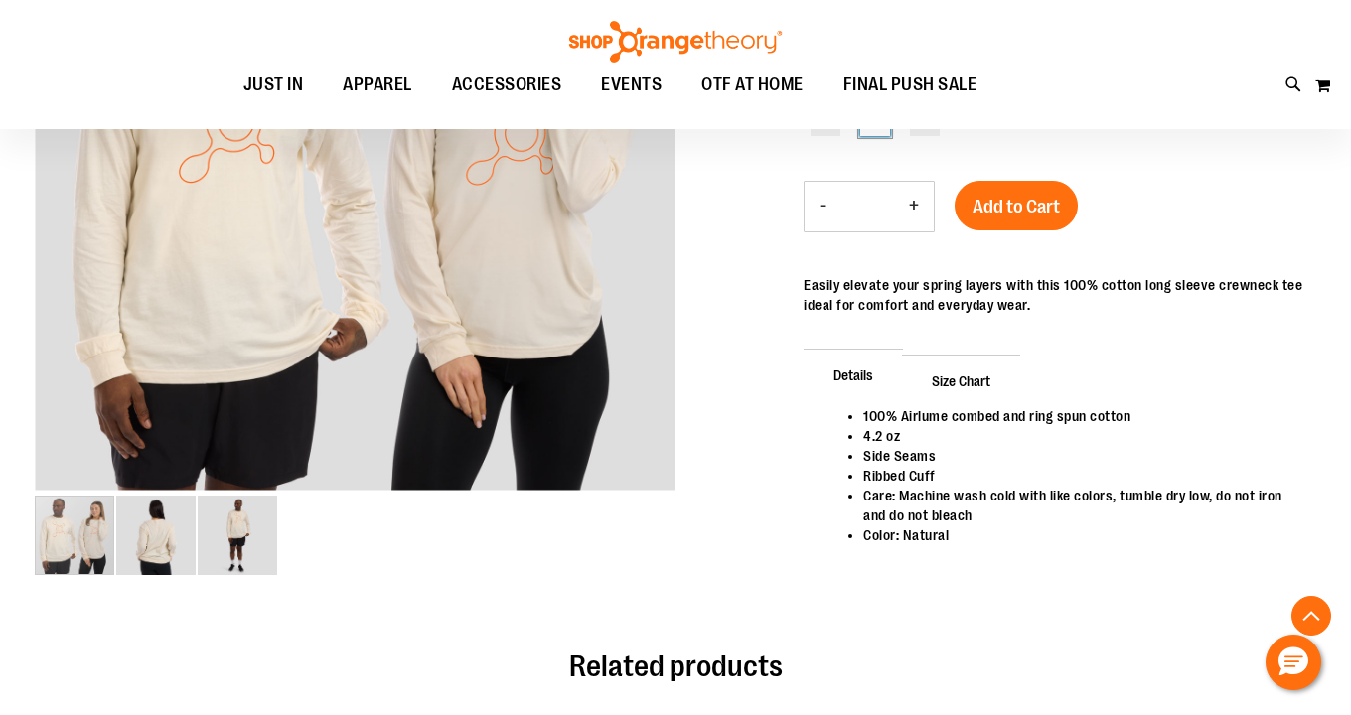
scroll to position [441, 0]
